Goal: Navigation & Orientation: Find specific page/section

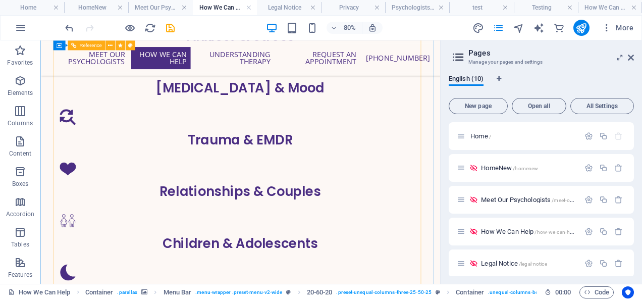
click at [139, 219] on div "Relationships & Couples" at bounding box center [290, 229] width 467 height 20
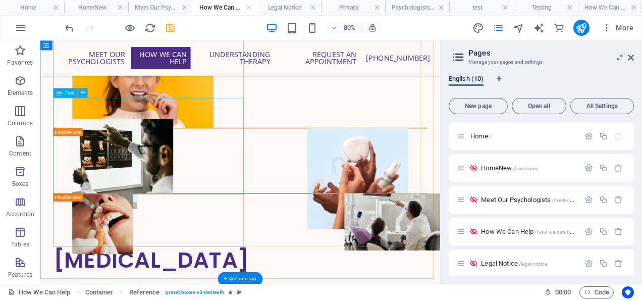
scroll to position [1935, 0]
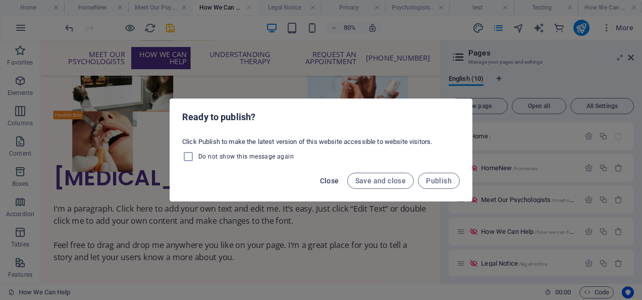
click at [328, 180] on span "Close" at bounding box center [329, 181] width 19 height 8
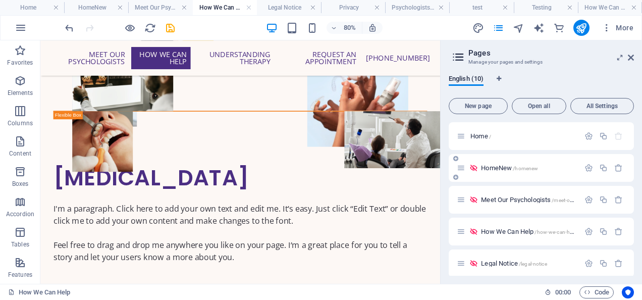
click at [492, 167] on span "HomeNew /homenew" at bounding box center [509, 168] width 57 height 8
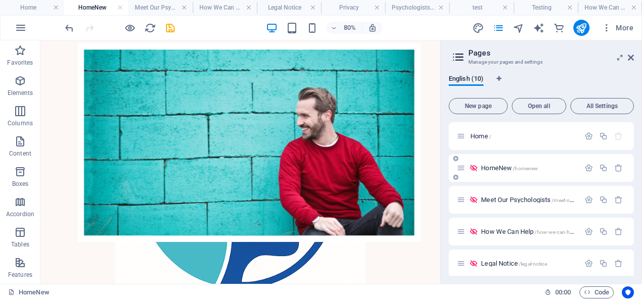
scroll to position [0, 0]
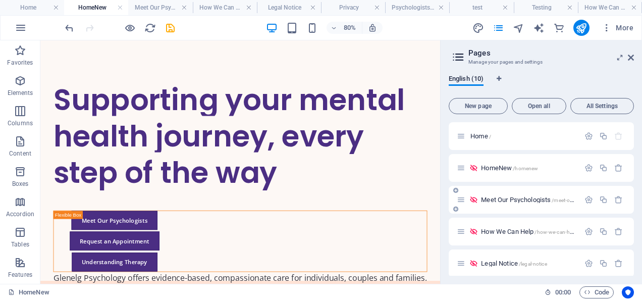
click at [493, 199] on span "Meet Our Psychologists /meet-our-psychologists" at bounding box center [544, 200] width 127 height 8
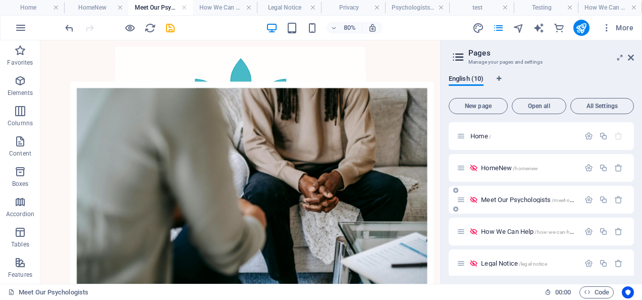
scroll to position [354, 0]
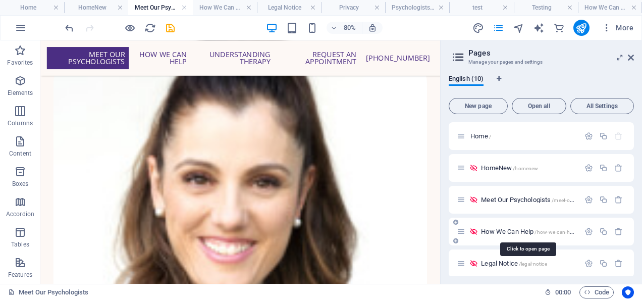
click at [490, 233] on span "How We Can Help /how-we-can-help" at bounding box center [528, 232] width 95 height 8
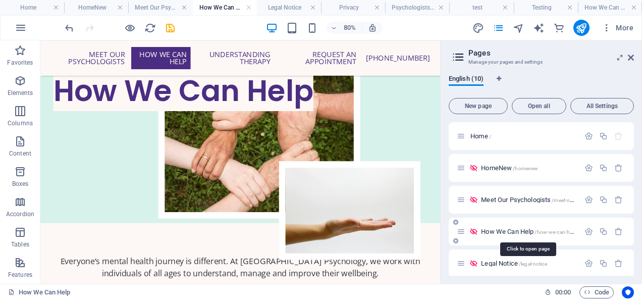
scroll to position [0, 0]
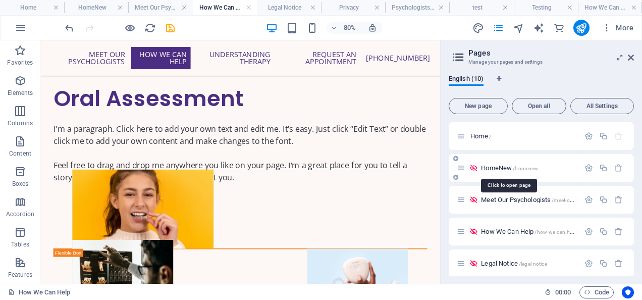
click at [484, 167] on span "HomeNew /homenew" at bounding box center [509, 168] width 57 height 8
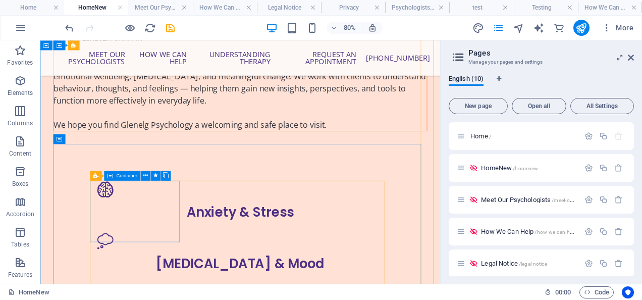
scroll to position [606, 0]
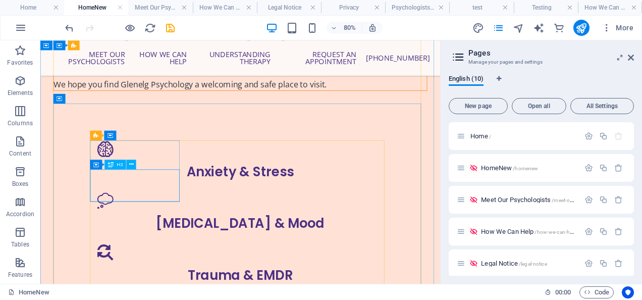
click at [161, 215] on div "Anxiety & Stress" at bounding box center [290, 204] width 374 height 20
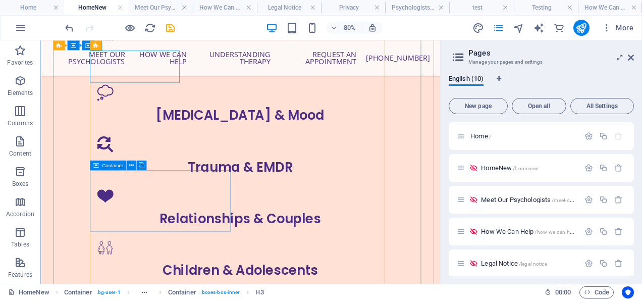
scroll to position [757, 0]
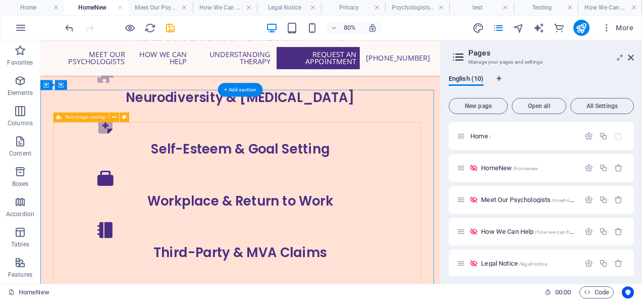
scroll to position [1363, 0]
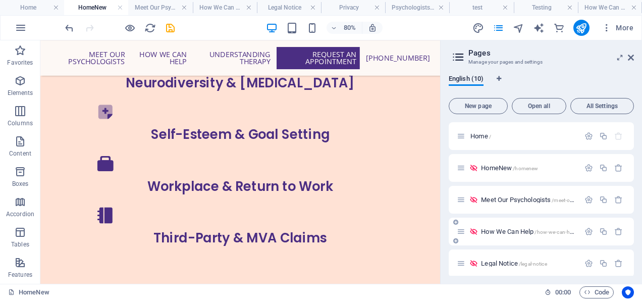
click at [504, 229] on div "How We Can Help /how-we-can-help" at bounding box center [518, 232] width 123 height 12
click at [501, 230] on span "How We Can Help /how-we-can-help" at bounding box center [528, 232] width 95 height 8
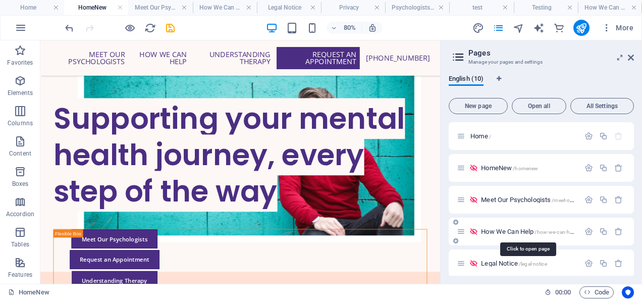
scroll to position [1428, 0]
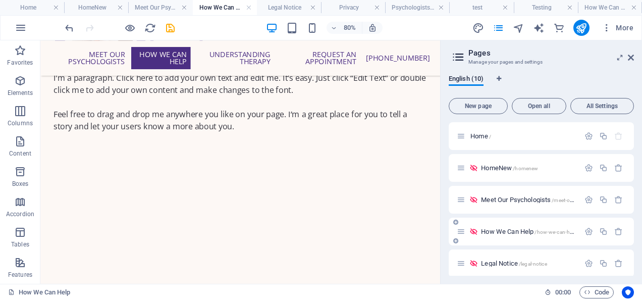
click at [521, 230] on span "How We Can Help /how-we-can-help" at bounding box center [528, 232] width 95 height 8
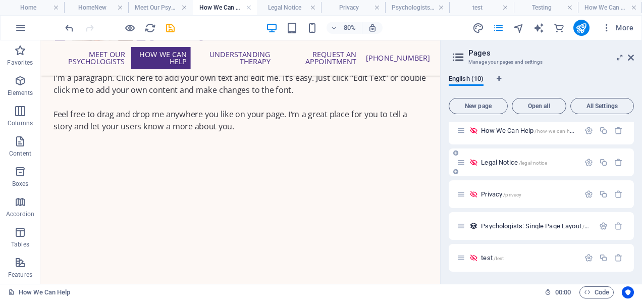
click at [494, 159] on span "Legal Notice /legal-notice" at bounding box center [514, 163] width 66 height 8
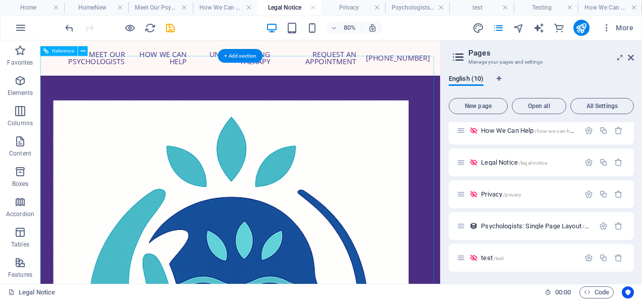
scroll to position [239, 0]
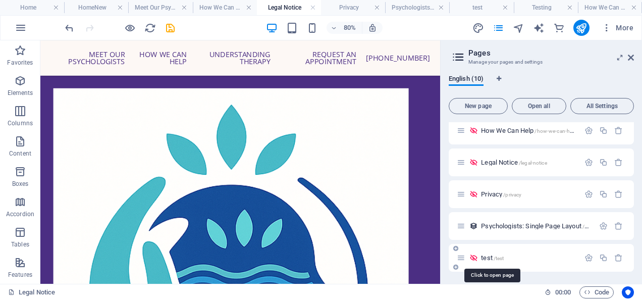
click at [486, 257] on span "test /test" at bounding box center [492, 258] width 23 height 8
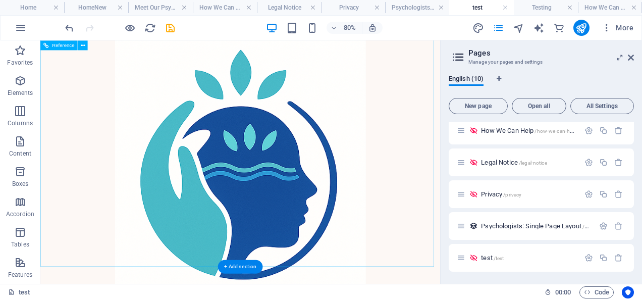
scroll to position [8, 0]
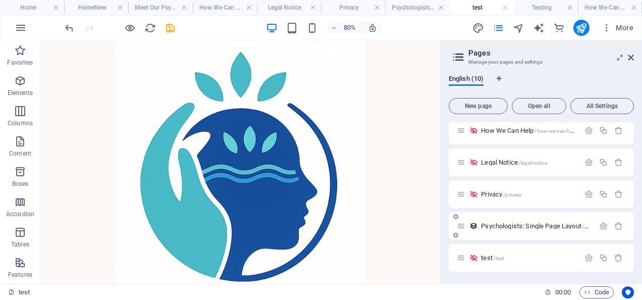
click at [492, 225] on span "Psychologists: Single Page Layout /psychologists-single-page-layout" at bounding box center [570, 226] width 179 height 8
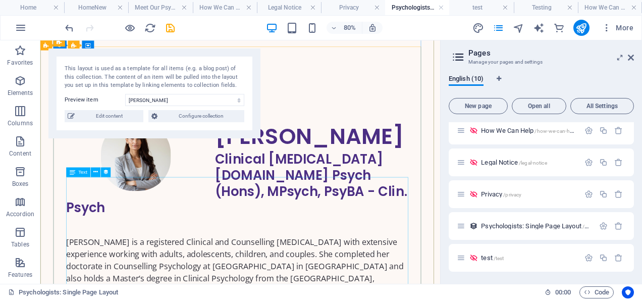
scroll to position [0, 0]
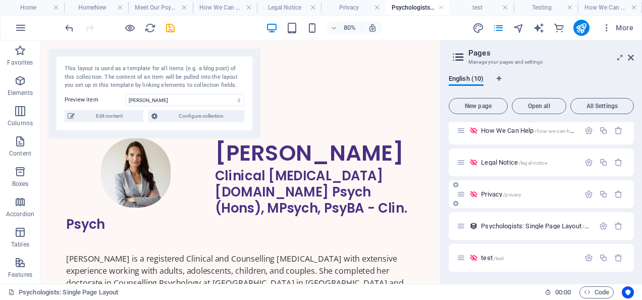
click at [495, 192] on span "Privacy /privacy" at bounding box center [501, 194] width 40 height 8
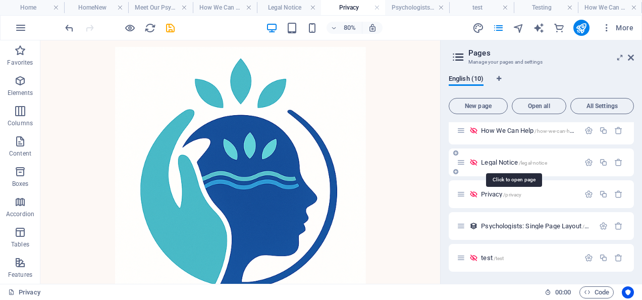
click at [497, 159] on span "Legal Notice /legal-notice" at bounding box center [514, 163] width 66 height 8
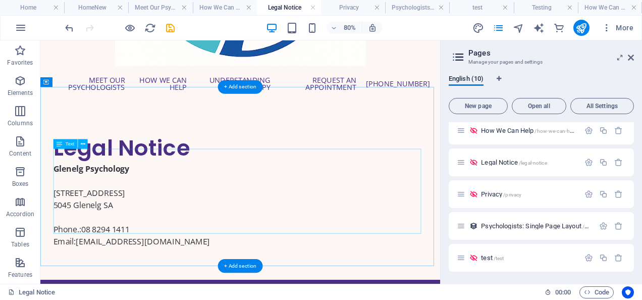
scroll to position [340, 0]
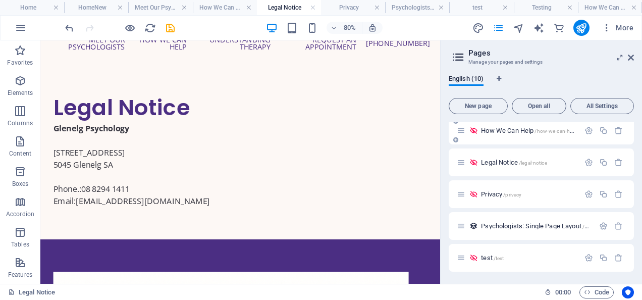
click at [492, 132] on span "How We Can Help /how-we-can-help" at bounding box center [528, 131] width 95 height 8
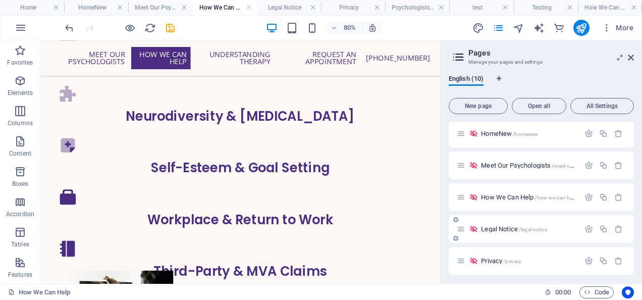
scroll to position [0, 0]
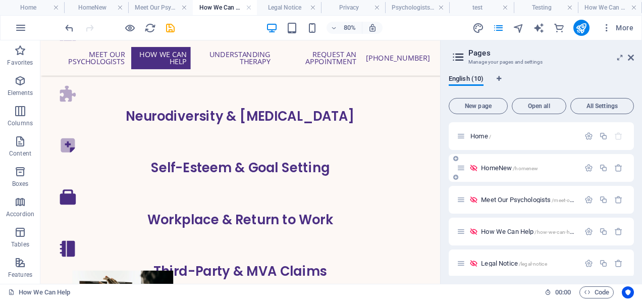
click at [483, 169] on span "HomeNew /homenew" at bounding box center [509, 168] width 57 height 8
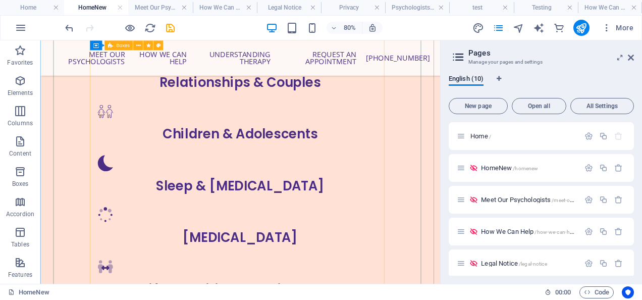
scroll to position [909, 0]
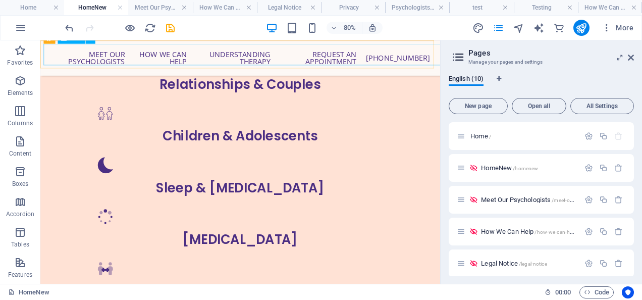
click at [219, 57] on nav "Meet Our Psychologists How We Can Help Understanding Therapy Request an Appoint…" at bounding box center [290, 62] width 492 height 36
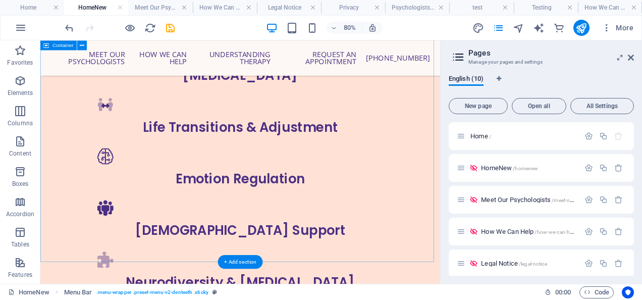
scroll to position [1161, 0]
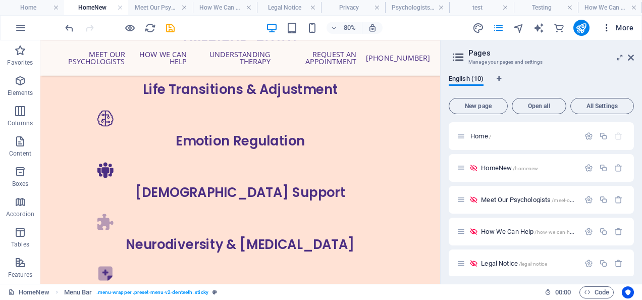
click at [603, 27] on icon "button" at bounding box center [607, 28] width 10 height 10
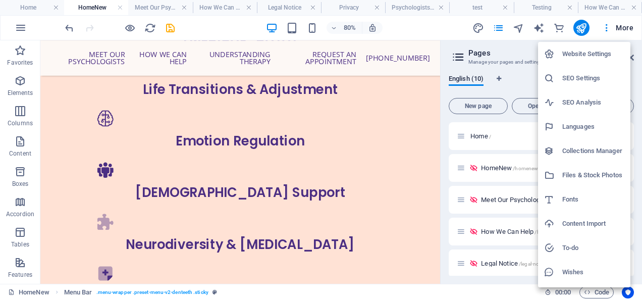
click at [564, 175] on h6 "Files & Stock Photos" at bounding box center [593, 175] width 62 height 12
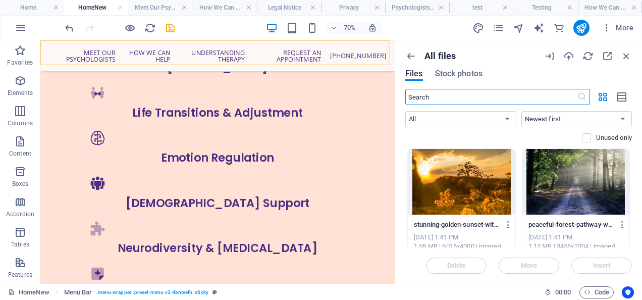
scroll to position [1183, 0]
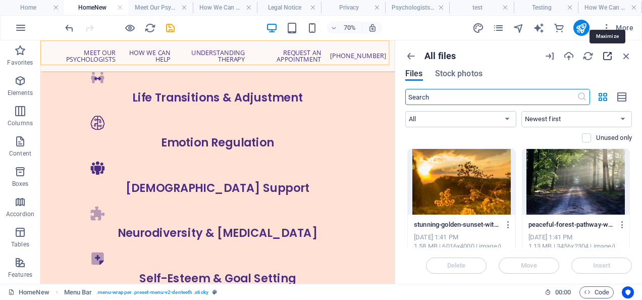
click at [606, 57] on icon "button" at bounding box center [607, 55] width 11 height 11
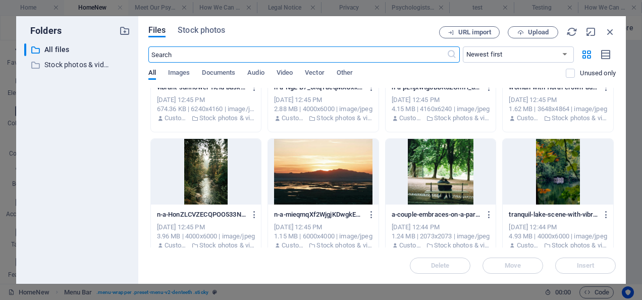
scroll to position [3378, 0]
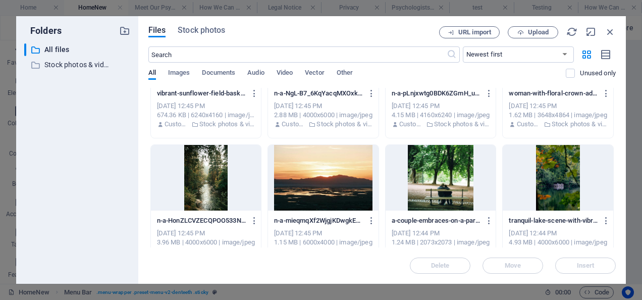
click at [564, 186] on div at bounding box center [558, 178] width 111 height 66
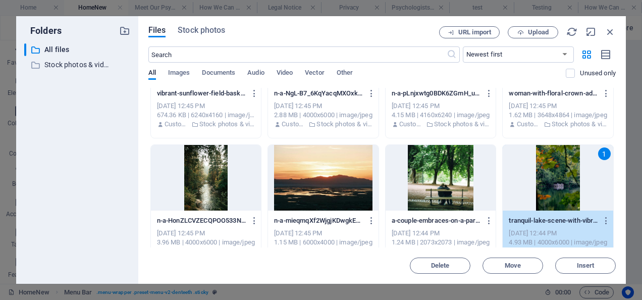
click at [596, 192] on div "1" at bounding box center [558, 178] width 111 height 66
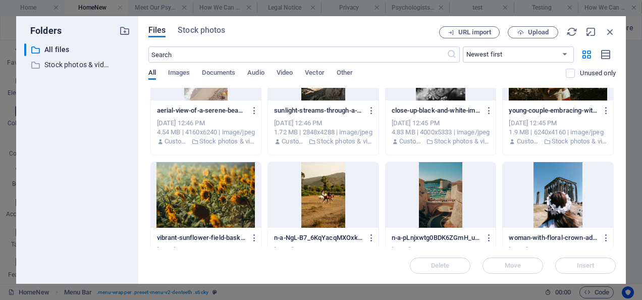
scroll to position [3231, 0]
